Goal: Use online tool/utility

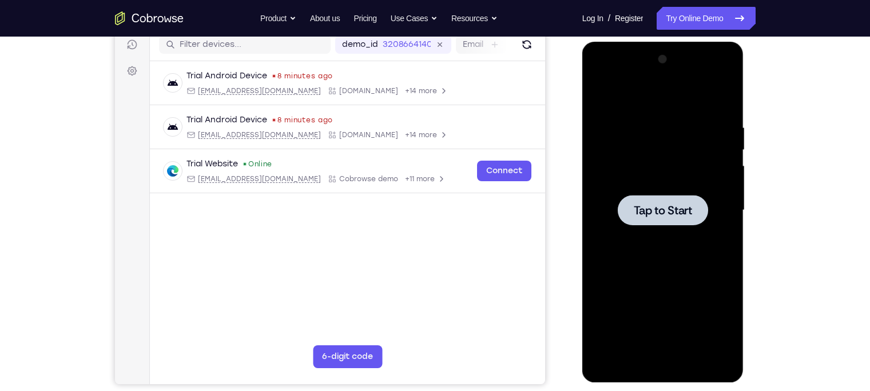
scroll to position [148, 0]
click at [672, 164] on div at bounding box center [663, 210] width 144 height 320
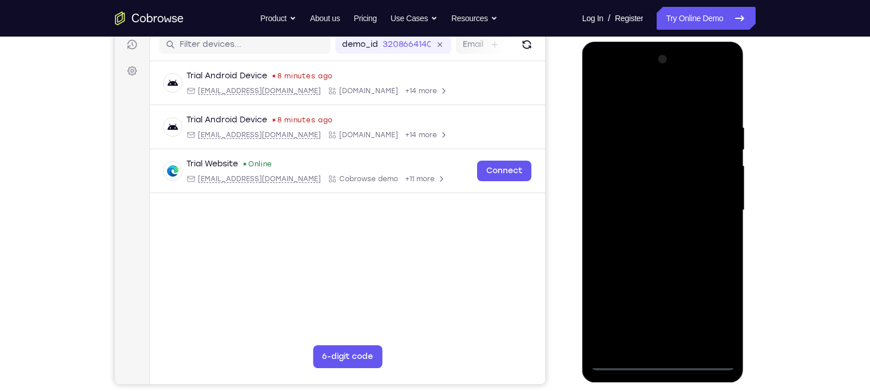
click at [663, 362] on div at bounding box center [663, 210] width 144 height 320
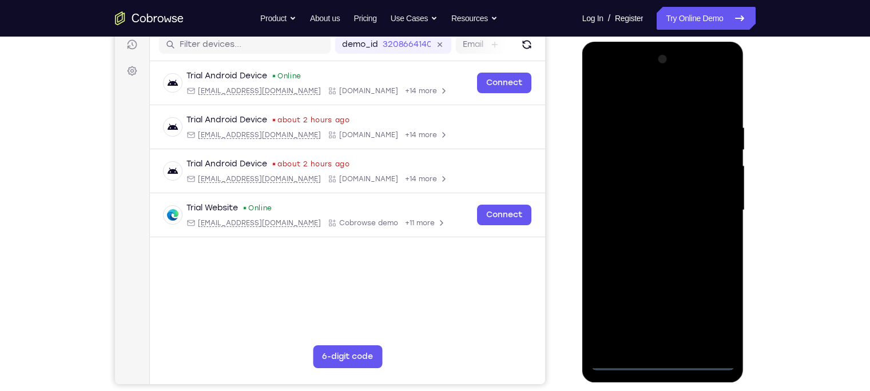
click at [714, 315] on div at bounding box center [663, 210] width 144 height 320
click at [622, 105] on div at bounding box center [663, 210] width 144 height 320
click at [715, 208] on div at bounding box center [663, 210] width 144 height 320
click at [646, 228] on div at bounding box center [663, 210] width 144 height 320
click at [649, 199] on div at bounding box center [663, 210] width 144 height 320
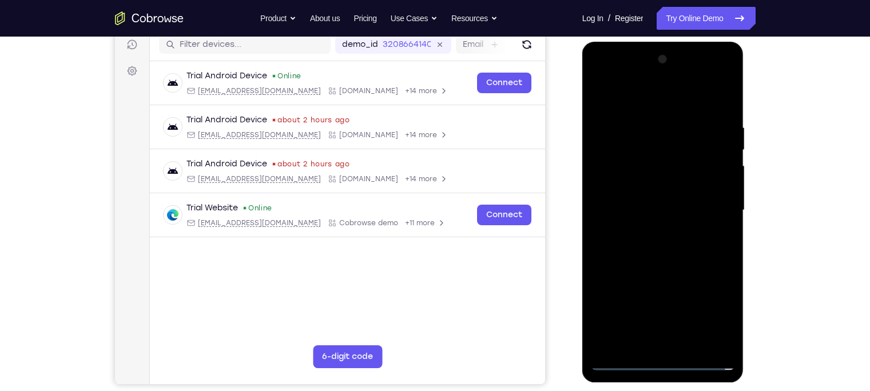
click at [659, 182] on div at bounding box center [663, 210] width 144 height 320
click at [716, 187] on div at bounding box center [663, 210] width 144 height 320
click at [698, 208] on div at bounding box center [663, 210] width 144 height 320
click at [686, 248] on div at bounding box center [663, 210] width 144 height 320
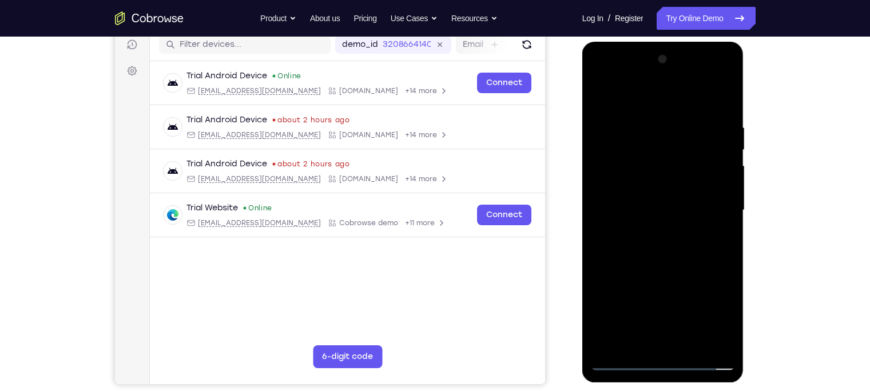
click at [682, 248] on div at bounding box center [663, 210] width 144 height 320
click at [676, 122] on div at bounding box center [663, 210] width 144 height 320
click at [724, 101] on div at bounding box center [663, 210] width 144 height 320
click at [678, 257] on div at bounding box center [663, 210] width 144 height 320
click at [643, 115] on div at bounding box center [663, 210] width 144 height 320
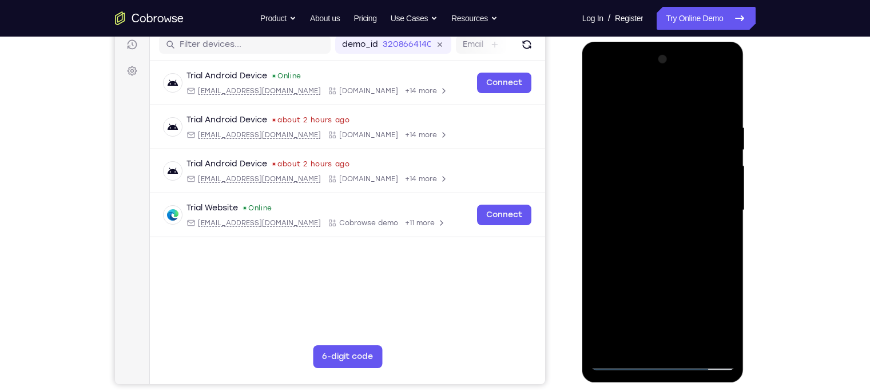
click at [722, 102] on div at bounding box center [663, 210] width 144 height 320
click at [692, 345] on div at bounding box center [663, 210] width 144 height 320
drag, startPoint x: 652, startPoint y: 231, endPoint x: 656, endPoint y: 269, distance: 38.6
click at [656, 269] on div at bounding box center [663, 210] width 144 height 320
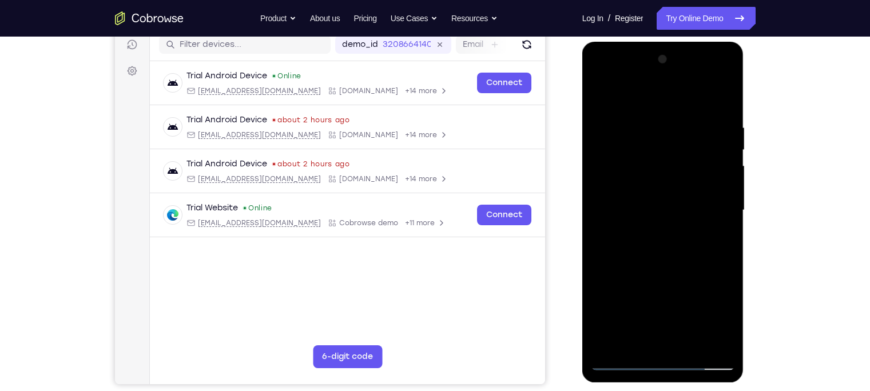
click at [673, 229] on div at bounding box center [663, 210] width 144 height 320
click at [682, 229] on div at bounding box center [663, 210] width 144 height 320
click at [718, 243] on div at bounding box center [663, 210] width 144 height 320
click at [620, 364] on div at bounding box center [663, 210] width 144 height 320
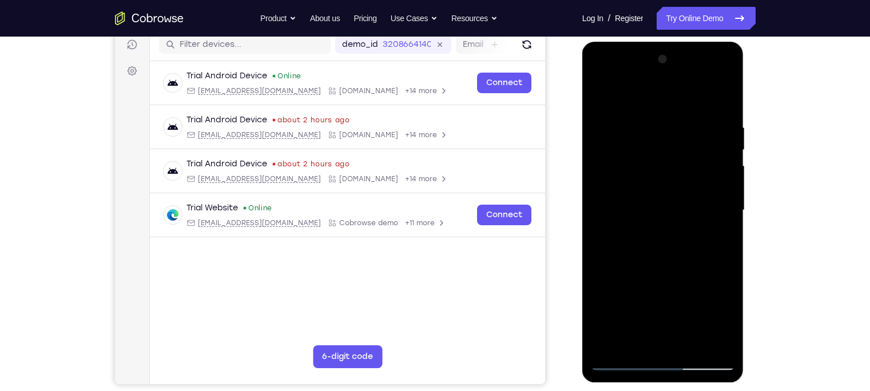
click at [620, 364] on div at bounding box center [663, 210] width 144 height 320
click at [602, 94] on div at bounding box center [663, 210] width 144 height 320
click at [712, 123] on div at bounding box center [663, 210] width 144 height 320
click at [715, 123] on div at bounding box center [663, 210] width 144 height 320
click at [721, 113] on div at bounding box center [663, 210] width 144 height 320
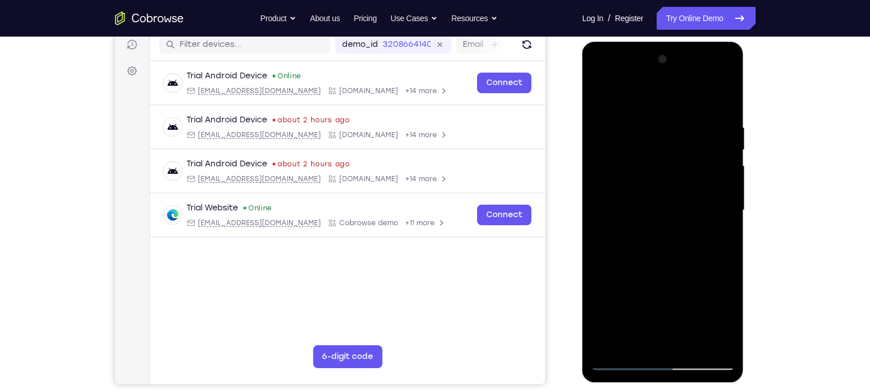
click at [721, 113] on div at bounding box center [663, 210] width 144 height 320
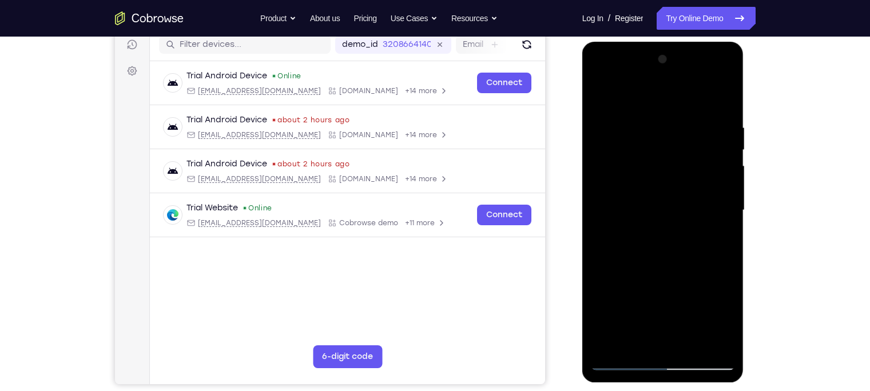
click at [720, 126] on div at bounding box center [663, 210] width 144 height 320
click at [713, 127] on div at bounding box center [663, 210] width 144 height 320
click at [661, 193] on div at bounding box center [663, 210] width 144 height 320
click at [672, 193] on div at bounding box center [663, 210] width 144 height 320
click at [601, 99] on div at bounding box center [663, 210] width 144 height 320
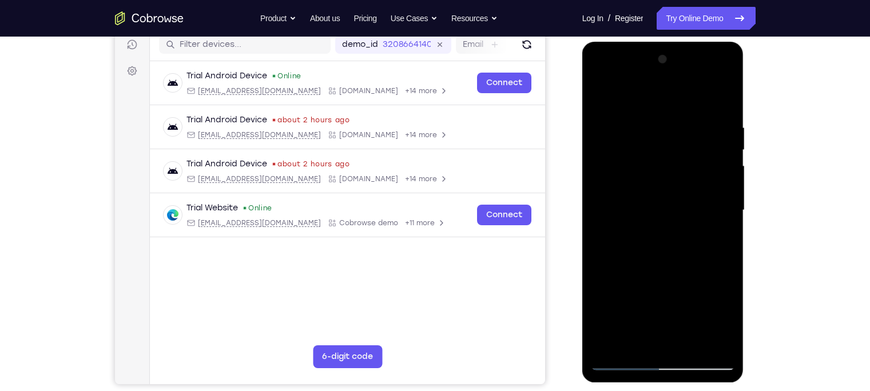
click at [729, 167] on div at bounding box center [663, 210] width 144 height 320
click at [721, 163] on div at bounding box center [663, 210] width 144 height 320
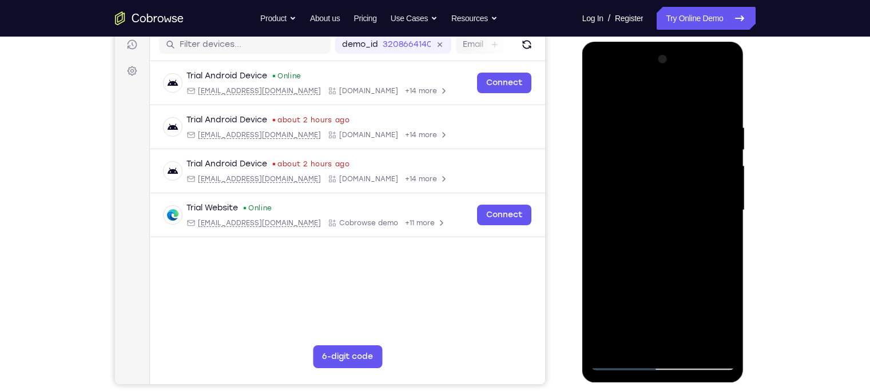
click at [723, 98] on div at bounding box center [663, 210] width 144 height 320
drag, startPoint x: 679, startPoint y: 157, endPoint x: 638, endPoint y: 262, distance: 112.4
click at [638, 262] on div at bounding box center [663, 210] width 144 height 320
click at [719, 122] on div at bounding box center [663, 210] width 144 height 320
click at [720, 99] on div at bounding box center [663, 210] width 144 height 320
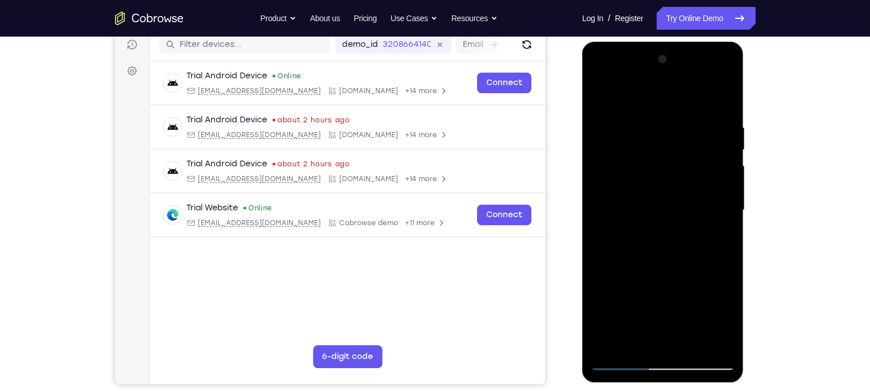
click at [652, 122] on div at bounding box center [663, 210] width 144 height 320
click at [724, 144] on div at bounding box center [663, 210] width 144 height 320
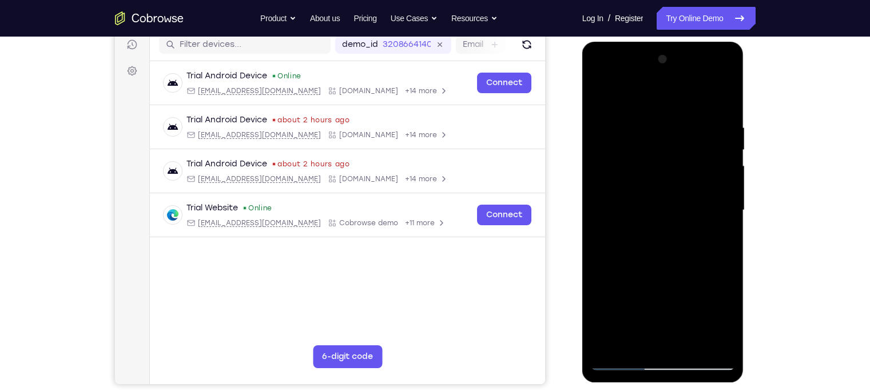
click at [723, 102] on div at bounding box center [663, 210] width 144 height 320
click at [724, 90] on div at bounding box center [663, 210] width 144 height 320
click at [712, 346] on div at bounding box center [663, 210] width 144 height 320
drag, startPoint x: 659, startPoint y: 246, endPoint x: 663, endPoint y: 181, distance: 65.3
click at [663, 181] on div at bounding box center [663, 210] width 144 height 320
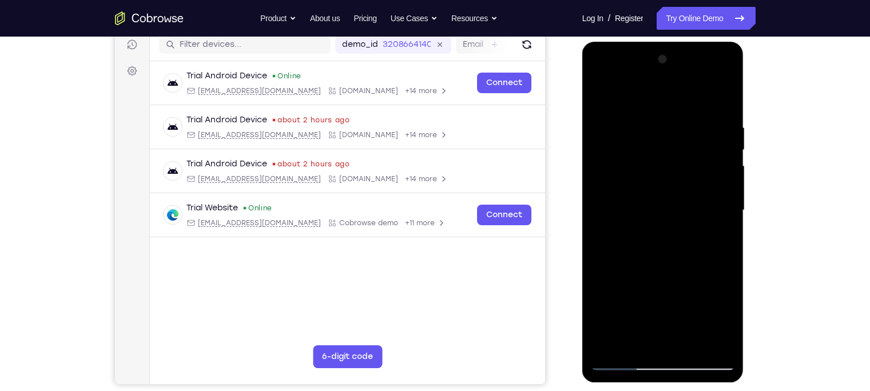
drag, startPoint x: 666, startPoint y: 253, endPoint x: 663, endPoint y: 193, distance: 60.1
click at [663, 193] on div at bounding box center [663, 210] width 144 height 320
click at [609, 268] on div at bounding box center [663, 210] width 144 height 320
drag, startPoint x: 614, startPoint y: 164, endPoint x: 602, endPoint y: 230, distance: 68.0
click at [602, 230] on div at bounding box center [663, 210] width 144 height 320
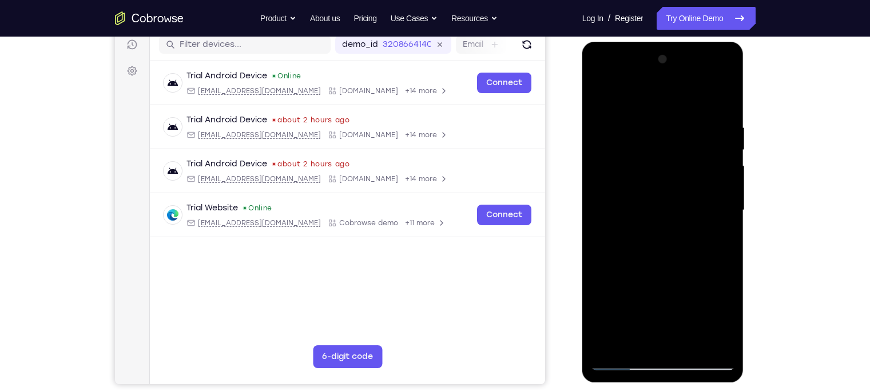
click at [599, 96] on div at bounding box center [663, 210] width 144 height 320
click at [622, 304] on div at bounding box center [663, 210] width 144 height 320
click at [726, 216] on div at bounding box center [663, 210] width 144 height 320
click at [602, 91] on div at bounding box center [663, 210] width 144 height 320
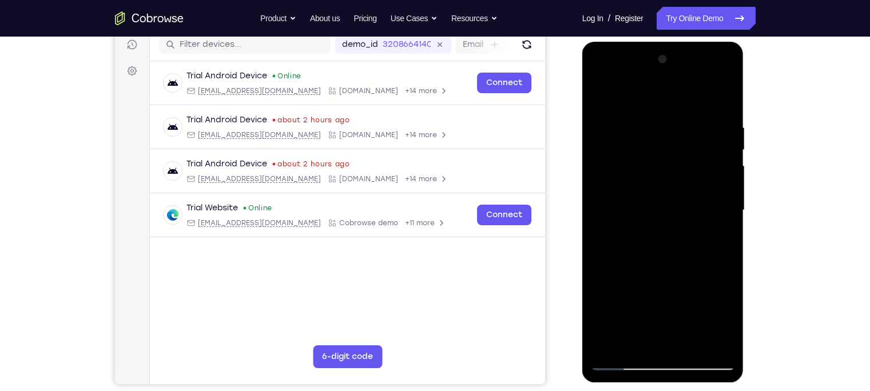
drag, startPoint x: 631, startPoint y: 293, endPoint x: 631, endPoint y: 251, distance: 41.7
click at [631, 251] on div at bounding box center [663, 210] width 144 height 320
click at [668, 253] on div at bounding box center [663, 210] width 144 height 320
drag, startPoint x: 694, startPoint y: 201, endPoint x: 682, endPoint y: 256, distance: 55.6
click at [682, 256] on div at bounding box center [663, 210] width 144 height 320
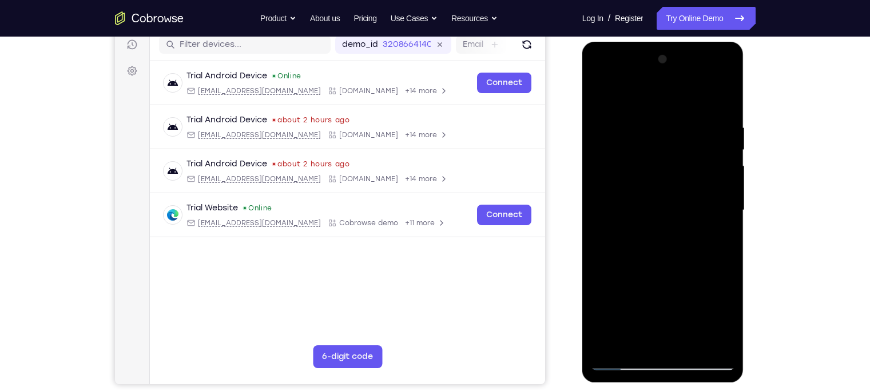
click at [728, 218] on div at bounding box center [663, 210] width 144 height 320
click at [596, 98] on div at bounding box center [663, 210] width 144 height 320
click at [623, 302] on div at bounding box center [663, 210] width 144 height 320
click at [613, 349] on div at bounding box center [663, 210] width 144 height 320
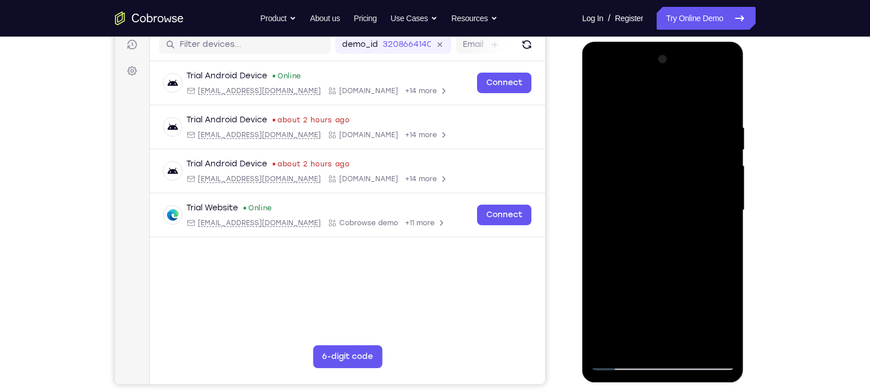
click at [613, 349] on div at bounding box center [663, 210] width 144 height 320
drag, startPoint x: 684, startPoint y: 157, endPoint x: 648, endPoint y: 268, distance: 116.4
click at [648, 268] on div at bounding box center [663, 210] width 144 height 320
click at [646, 127] on div at bounding box center [663, 210] width 144 height 320
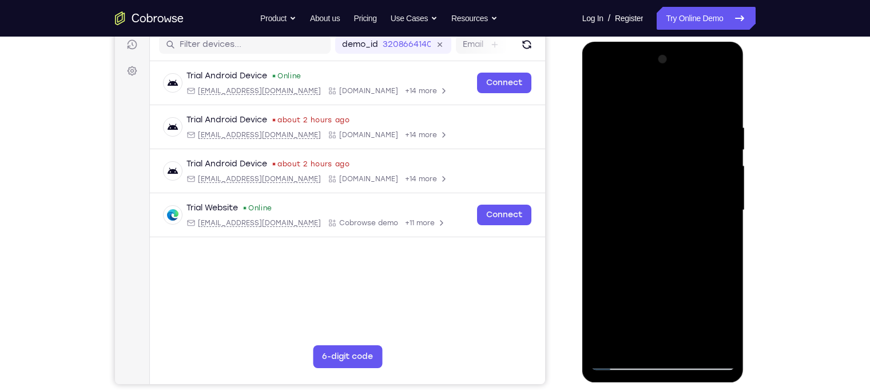
drag, startPoint x: 709, startPoint y: 136, endPoint x: 723, endPoint y: 136, distance: 13.7
click at [723, 136] on div at bounding box center [663, 210] width 144 height 320
drag, startPoint x: 642, startPoint y: 162, endPoint x: 767, endPoint y: 148, distance: 125.5
click at [745, 148] on html "Online web based iOS Simulators and Android Emulators. Run iPhone, iPad, Mobile…" at bounding box center [663, 213] width 163 height 343
drag, startPoint x: 648, startPoint y: 168, endPoint x: 785, endPoint y: 142, distance: 139.6
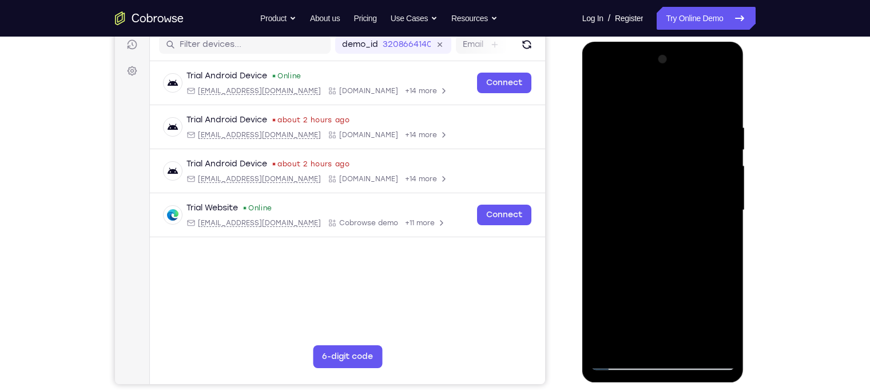
click at [745, 142] on html "Online web based iOS Simulators and Android Emulators. Run iPhone, iPad, Mobile…" at bounding box center [663, 213] width 163 height 343
drag, startPoint x: 650, startPoint y: 160, endPoint x: 738, endPoint y: 150, distance: 88.6
click at [738, 150] on div at bounding box center [663, 212] width 162 height 341
click at [612, 161] on div at bounding box center [663, 210] width 144 height 320
click at [616, 160] on div at bounding box center [663, 210] width 144 height 320
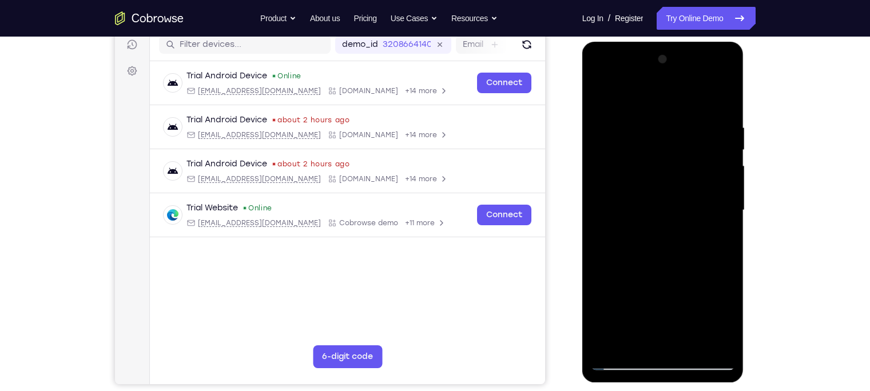
click at [709, 150] on div at bounding box center [663, 210] width 144 height 320
click at [719, 101] on div at bounding box center [663, 210] width 144 height 320
click at [713, 117] on div at bounding box center [663, 210] width 144 height 320
click at [713, 127] on div at bounding box center [663, 210] width 144 height 320
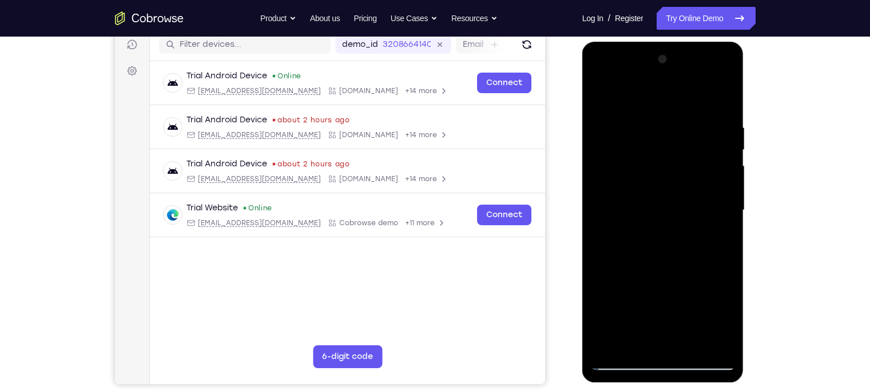
click at [713, 127] on div at bounding box center [663, 210] width 144 height 320
click at [720, 95] on div at bounding box center [663, 210] width 144 height 320
drag, startPoint x: 707, startPoint y: 139, endPoint x: 678, endPoint y: 272, distance: 135.8
click at [678, 272] on div at bounding box center [663, 210] width 144 height 320
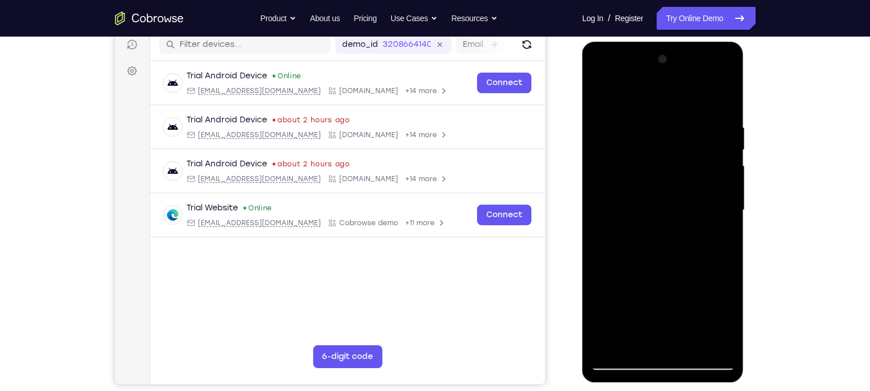
click at [659, 213] on div at bounding box center [663, 210] width 144 height 320
click at [726, 255] on div at bounding box center [663, 210] width 144 height 320
drag, startPoint x: 675, startPoint y: 118, endPoint x: 609, endPoint y: 122, distance: 66.5
click at [609, 122] on div at bounding box center [663, 210] width 144 height 320
